Goal: Information Seeking & Learning: Learn about a topic

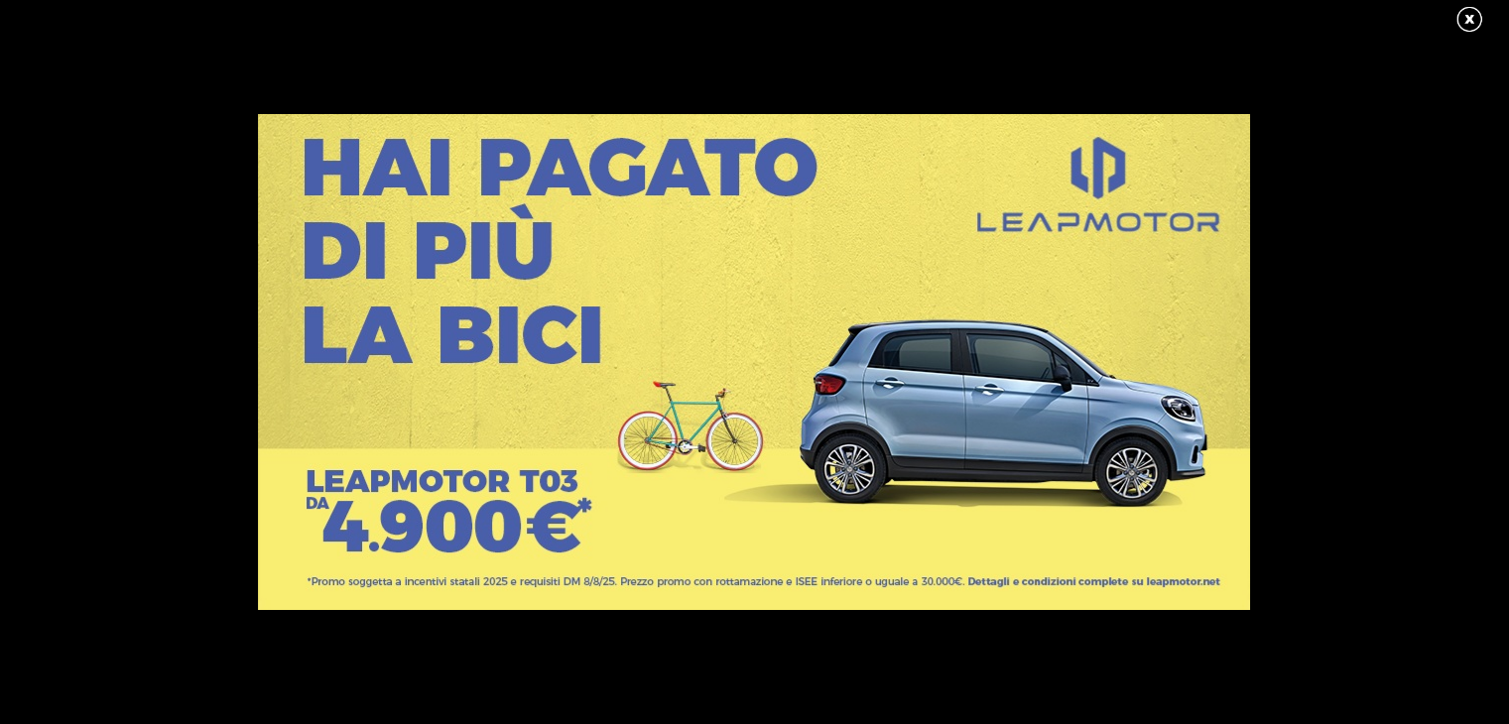
click at [1470, 16] on link at bounding box center [1479, 20] width 50 height 30
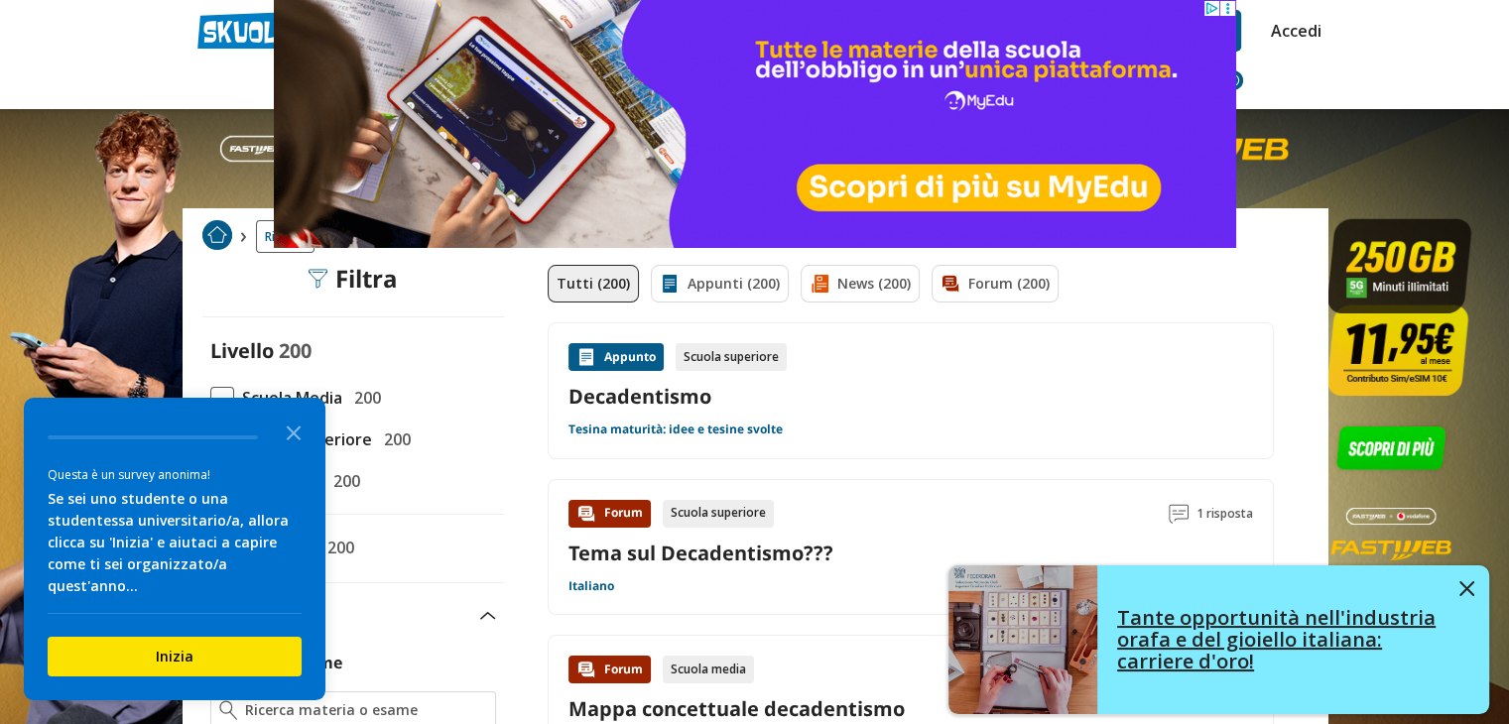
click at [1463, 584] on img at bounding box center [1466, 588] width 15 height 15
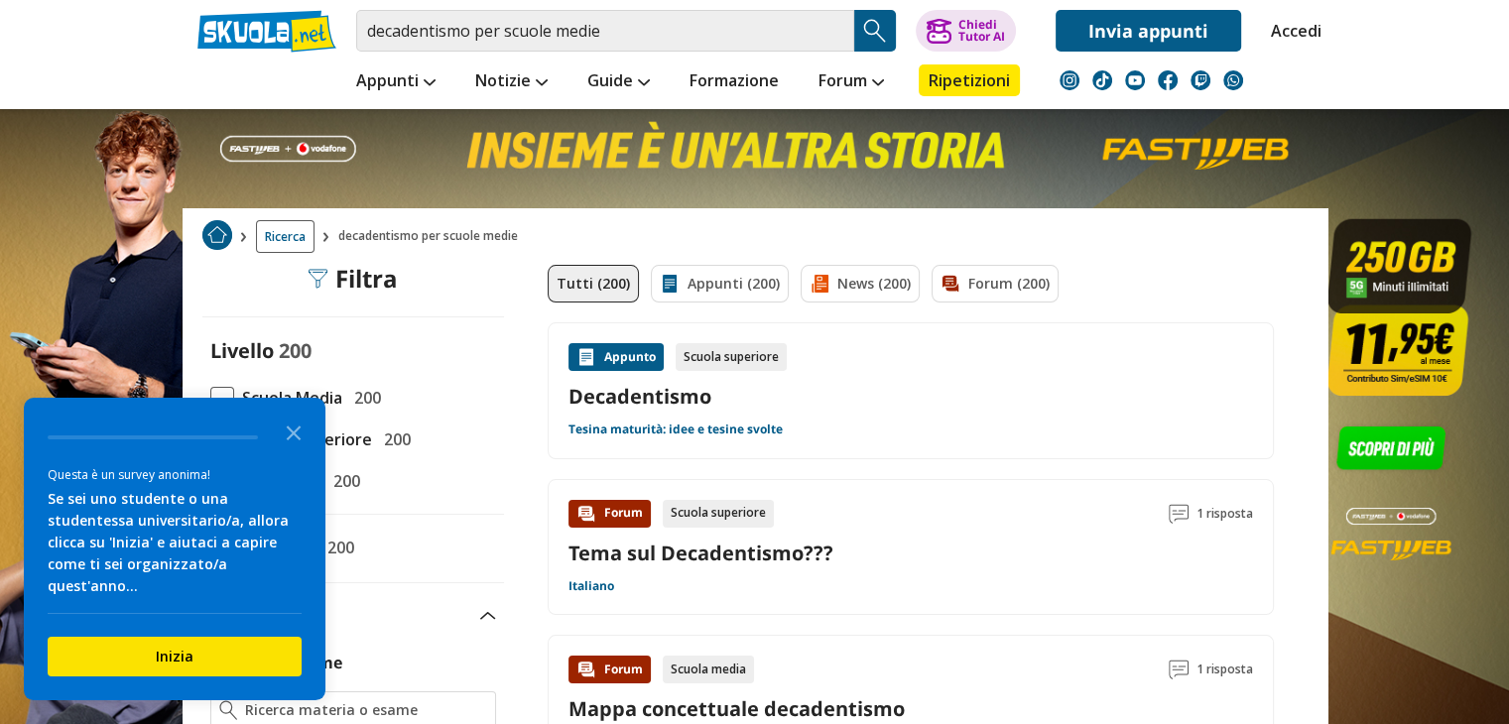
scroll to position [633, 0]
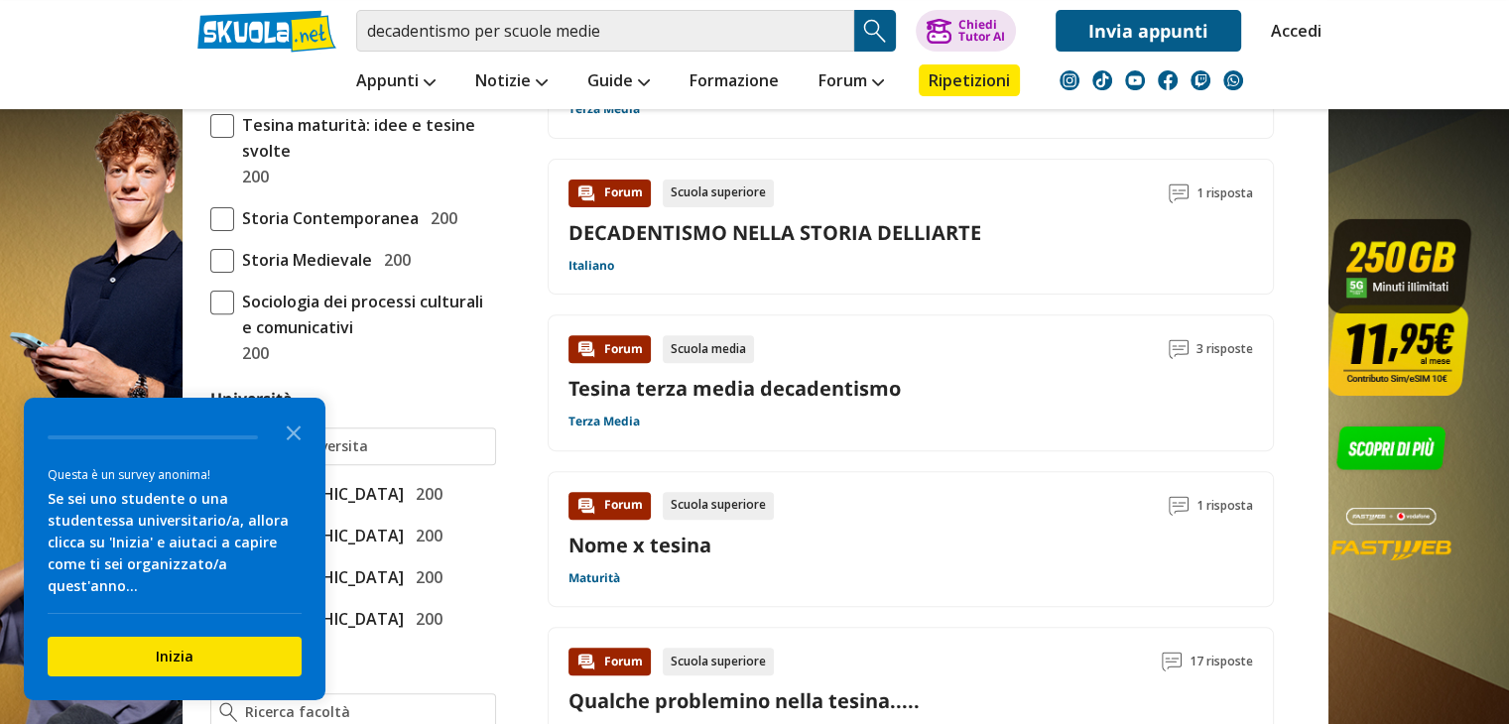
click at [820, 387] on link "Tesina terza media decadentismo" at bounding box center [734, 388] width 332 height 27
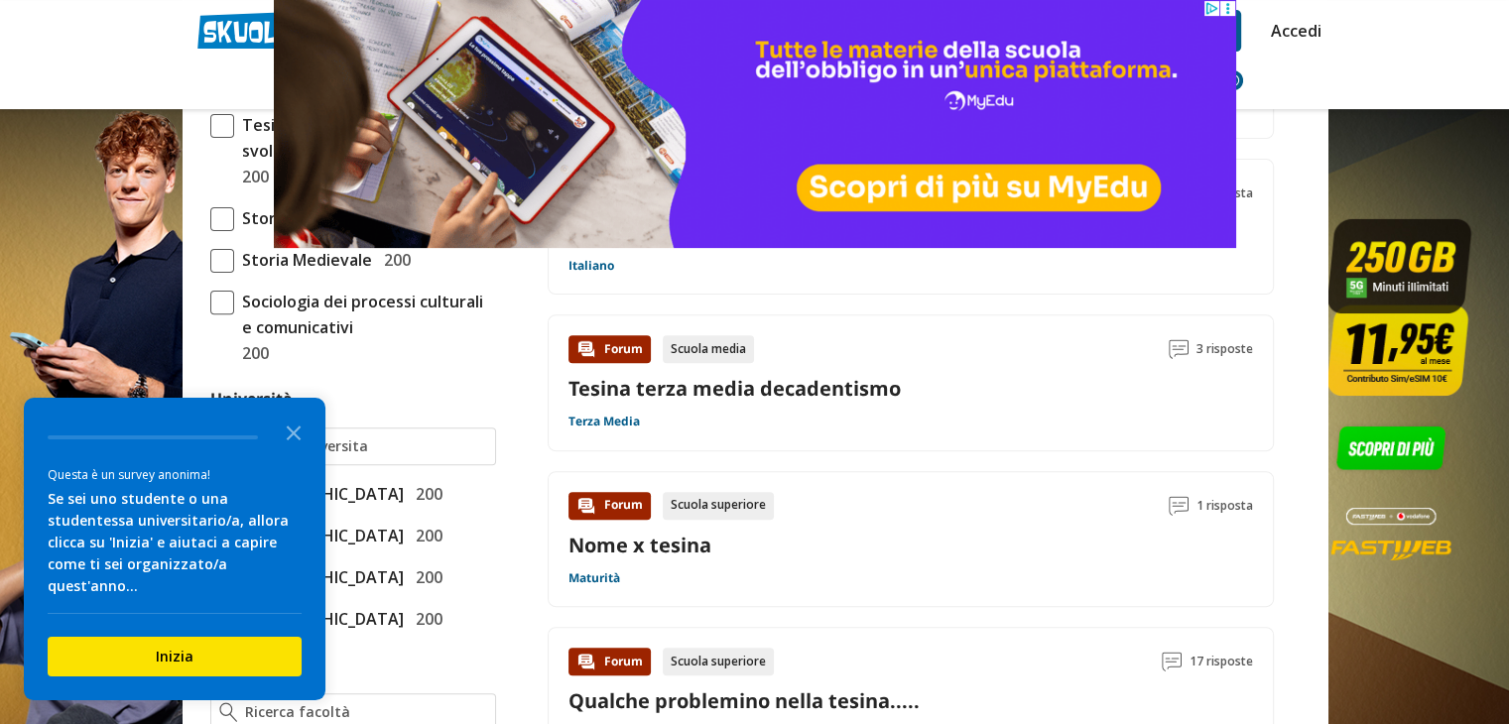
scroll to position [1266, 0]
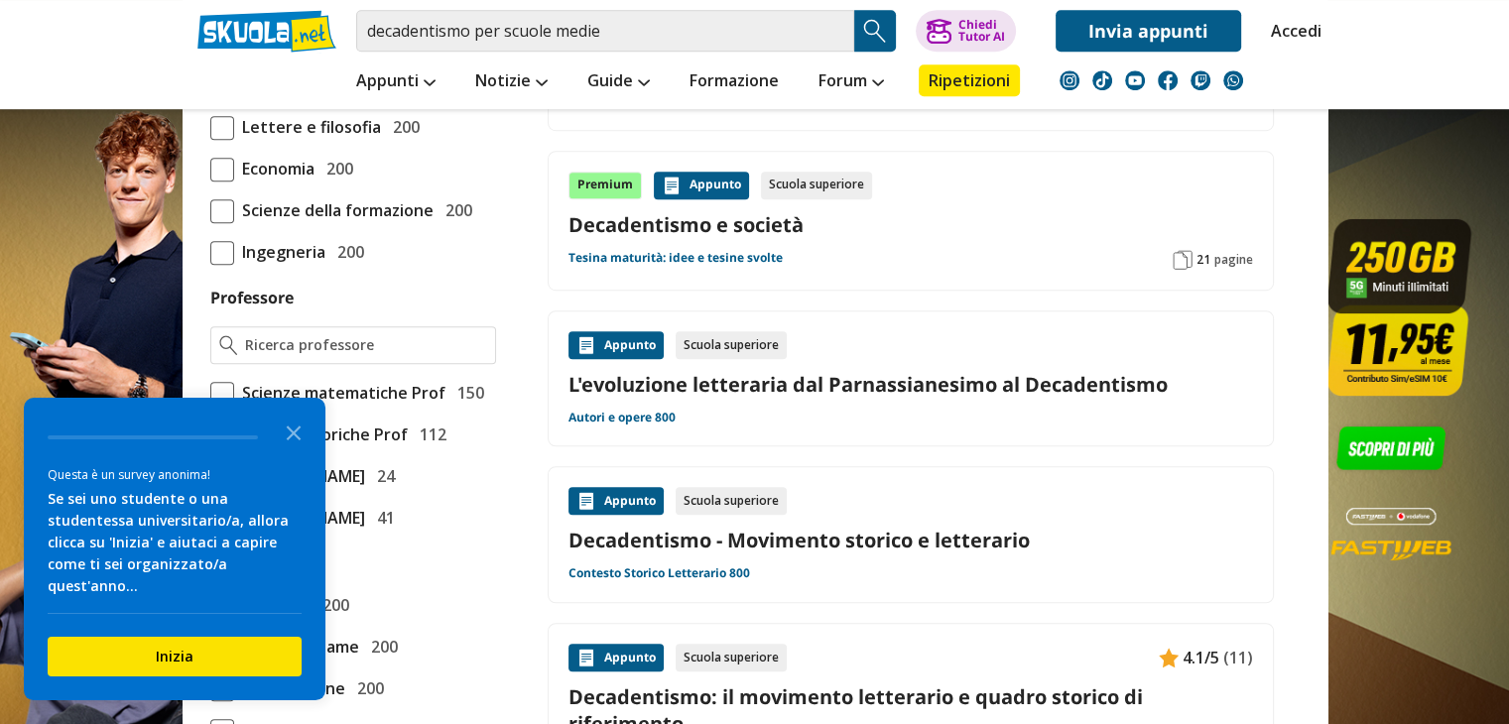
click at [898, 541] on link "Decadentismo - Movimento storico e letterario" at bounding box center [910, 540] width 684 height 27
